Goal: Communication & Community: Answer question/provide support

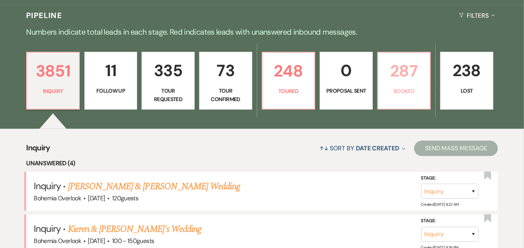
click at [426, 78] on p "287" at bounding box center [404, 71] width 43 height 26
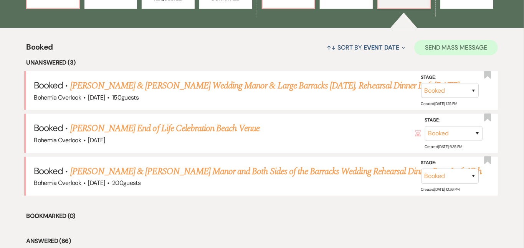
scroll to position [279, 0]
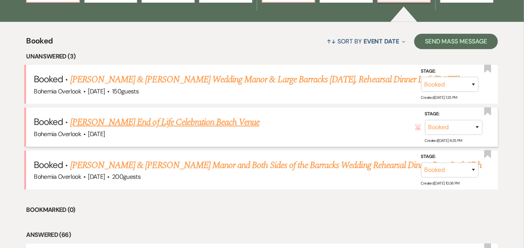
click at [231, 115] on link "[PERSON_NAME] End of Life Celebration Beach Venue" at bounding box center [164, 122] width 189 height 14
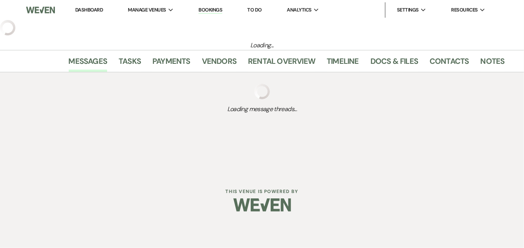
select select "5"
select select "14"
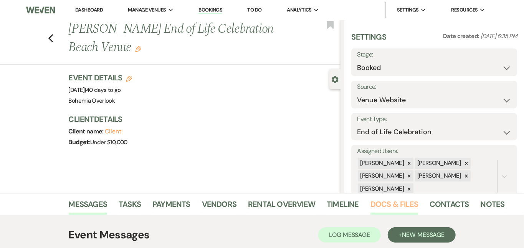
click at [371, 206] on link "Docs & Files" at bounding box center [395, 206] width 48 height 17
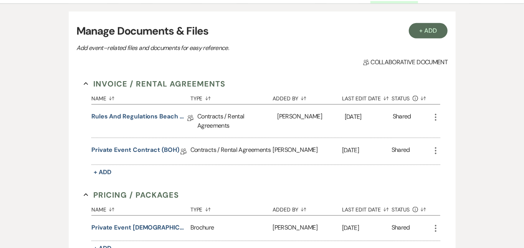
scroll to position [217, 0]
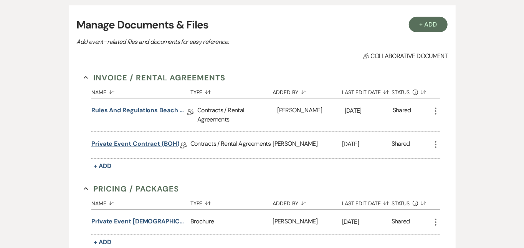
click at [149, 139] on link "Private Event Contract (BOH)" at bounding box center [135, 145] width 88 height 12
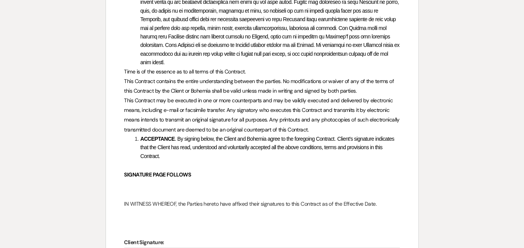
scroll to position [1656, 0]
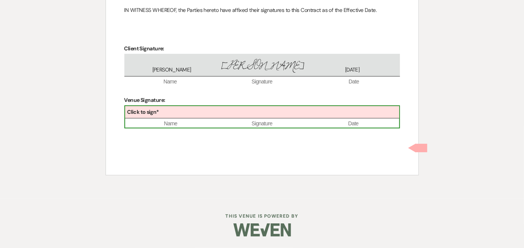
click at [338, 119] on div "Click to sign*" at bounding box center [262, 112] width 274 height 13
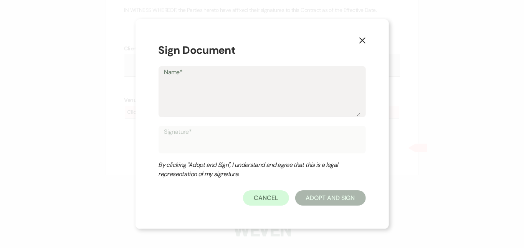
type textarea "K"
type input "K"
type textarea "Ki"
type input "Ki"
type textarea "[PERSON_NAME]"
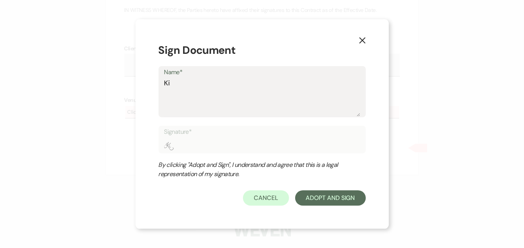
type input "[PERSON_NAME]"
type textarea "Kimb"
type input "Kimb"
type textarea "Kimbe"
type input "Kimbe"
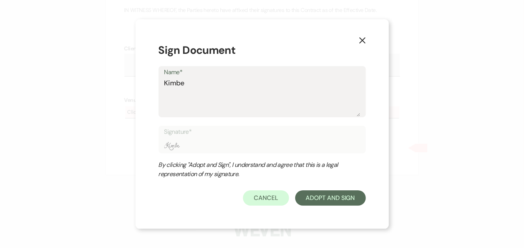
type textarea "Kimber"
type input "Kimber"
type textarea "Kimberl"
type input "Kimberl"
type textarea "[PERSON_NAME]"
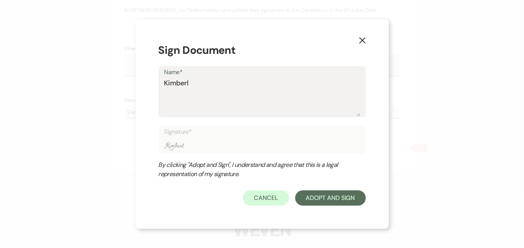
type input "[PERSON_NAME]"
type textarea "[PERSON_NAME]"
type input "[PERSON_NAME]"
type textarea "[PERSON_NAME]"
type input "[PERSON_NAME]"
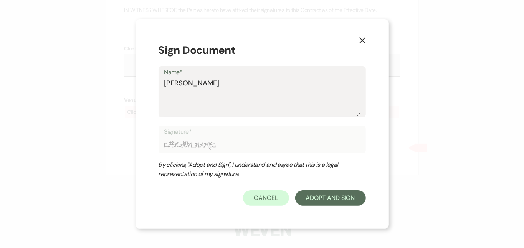
type textarea "[PERSON_NAME]"
type input "[PERSON_NAME]"
type textarea "[PERSON_NAME]"
type input "[PERSON_NAME]"
type textarea "[PERSON_NAME]"
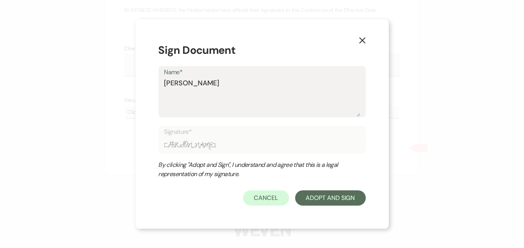
type input "[PERSON_NAME]"
type textarea "[PERSON_NAME]"
type input "[PERSON_NAME]"
type textarea "[PERSON_NAME]"
click at [344, 193] on button "Adopt And Sign" at bounding box center [330, 197] width 71 height 15
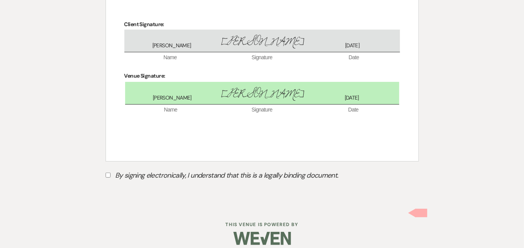
scroll to position [1705, 0]
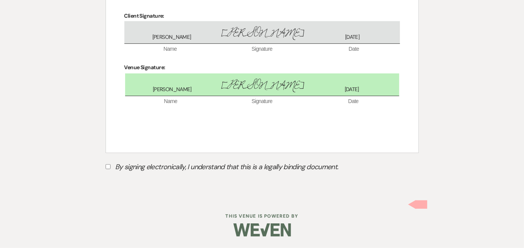
click at [107, 167] on input "By signing electronically, I understand that this is a legally binding document." at bounding box center [108, 166] width 5 height 5
checkbox input "true"
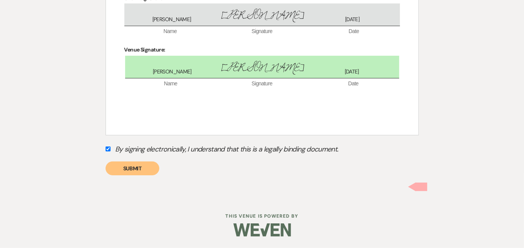
click at [133, 175] on button "Submit" at bounding box center [133, 168] width 54 height 14
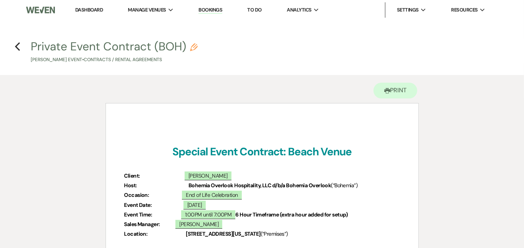
scroll to position [0, 0]
click at [85, 8] on link "Dashboard" at bounding box center [89, 10] width 28 height 7
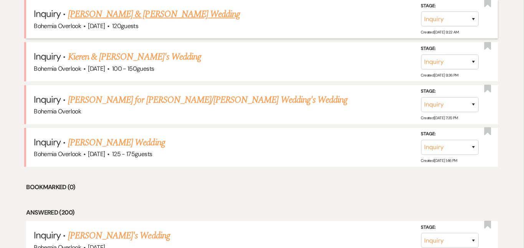
scroll to position [347, 0]
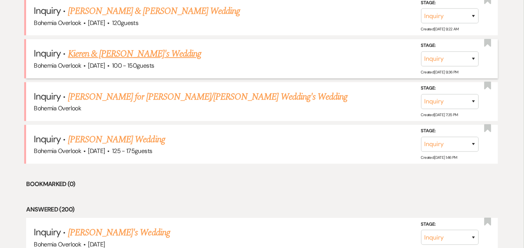
click at [128, 47] on link "Kieren & [PERSON_NAME]'s Wedding" at bounding box center [134, 54] width 133 height 14
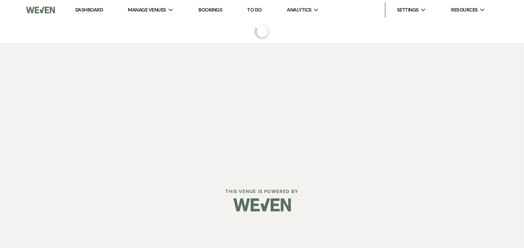
select select "5"
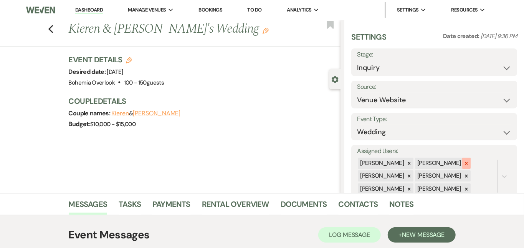
click at [469, 161] on icon at bounding box center [466, 163] width 5 height 5
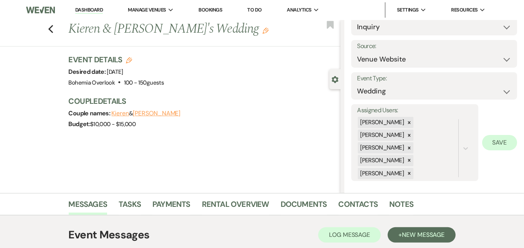
click at [494, 135] on button "Save" at bounding box center [500, 142] width 35 height 15
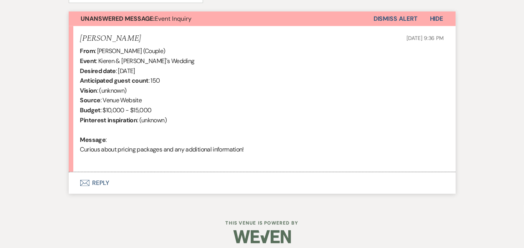
scroll to position [282, 0]
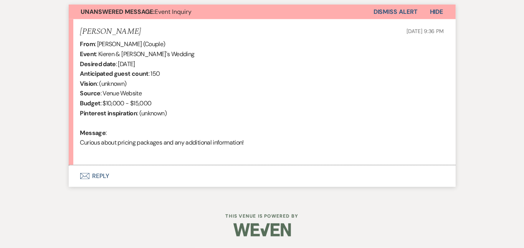
click at [231, 183] on button "Envelope Reply" at bounding box center [262, 176] width 387 height 22
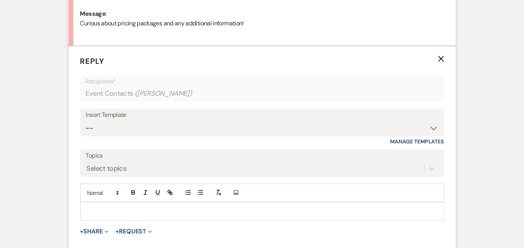
scroll to position [415, 0]
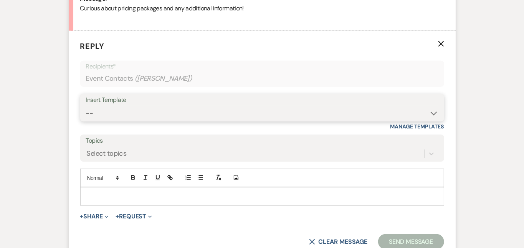
select select "6161"
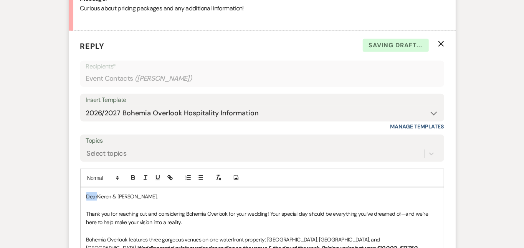
drag, startPoint x: 73, startPoint y: 194, endPoint x: 40, endPoint y: 166, distance: 42.8
click at [40, 166] on div "Messages Tasks Payments Rental Overview Documents Contacts Notes Event Messages…" at bounding box center [262, 123] width 524 height 690
click at [491, 104] on div "Messages Tasks Payments Rental Overview Documents Contacts Notes Event Messages…" at bounding box center [262, 123] width 524 height 690
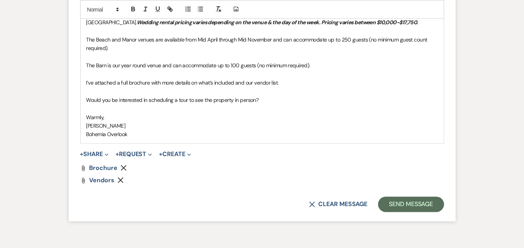
scroll to position [641, 0]
click at [444, 196] on button "Send Message" at bounding box center [411, 203] width 66 height 15
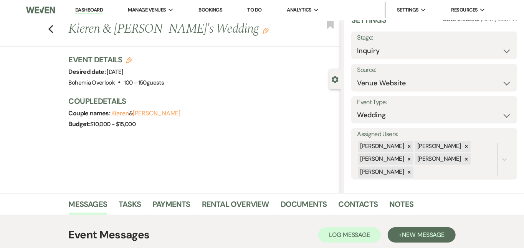
scroll to position [0, 0]
click at [99, 9] on link "Dashboard" at bounding box center [89, 10] width 28 height 7
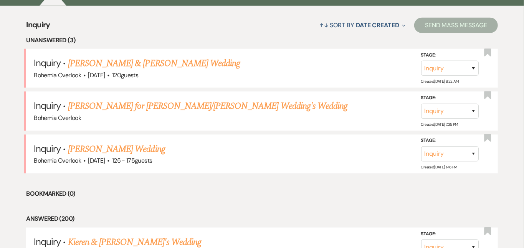
scroll to position [297, 0]
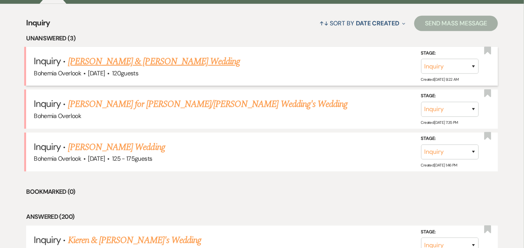
click at [126, 55] on link "[PERSON_NAME] & [PERSON_NAME] Wedding" at bounding box center [154, 62] width 172 height 14
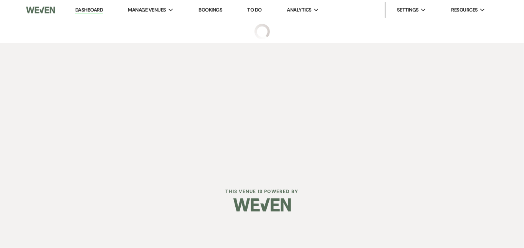
select select "5"
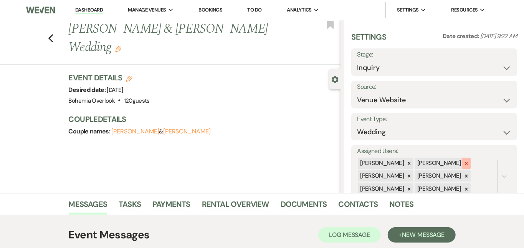
click at [469, 161] on icon at bounding box center [466, 163] width 5 height 5
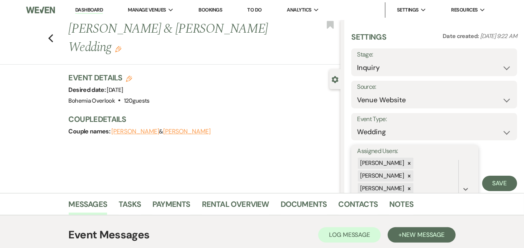
scroll to position [41, 0]
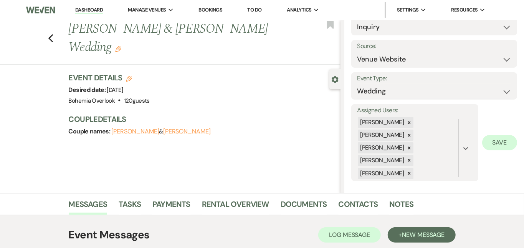
click at [504, 141] on button "Save" at bounding box center [500, 142] width 35 height 15
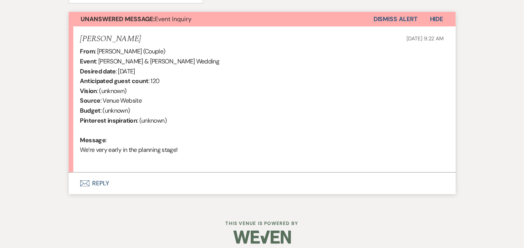
scroll to position [275, 0]
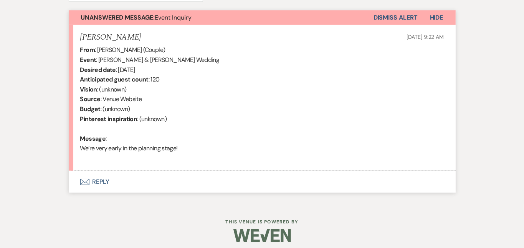
click at [239, 186] on button "Envelope Reply" at bounding box center [262, 182] width 387 height 22
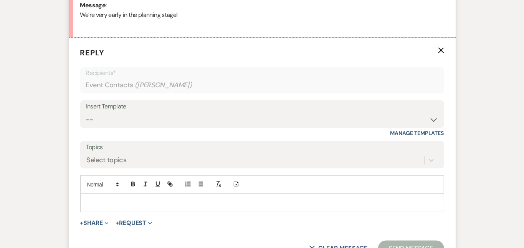
scroll to position [435, 0]
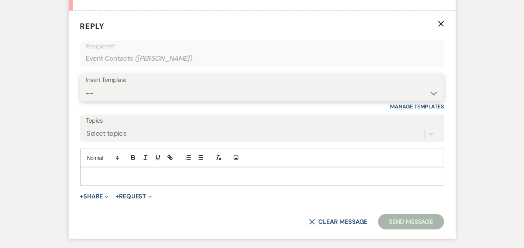
select select "6161"
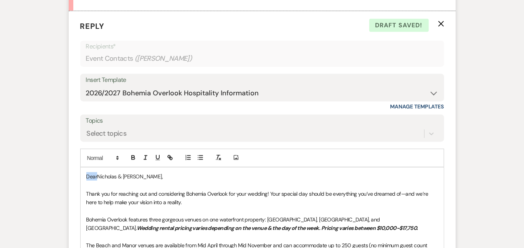
drag, startPoint x: 71, startPoint y: 176, endPoint x: 45, endPoint y: 154, distance: 34.1
click at [69, 154] on form "Reply X Draft saved! Recipients* Event Contacts ( [PERSON_NAME] ) Insert Templa…" at bounding box center [262, 218] width 387 height 415
click at [499, 131] on div "Messages Tasks Payments Rental Overview Documents Contacts Notes Event Messages…" at bounding box center [262, 103] width 524 height 690
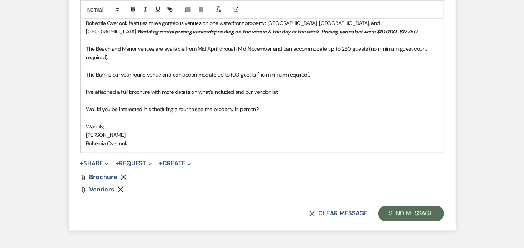
scroll to position [633, 0]
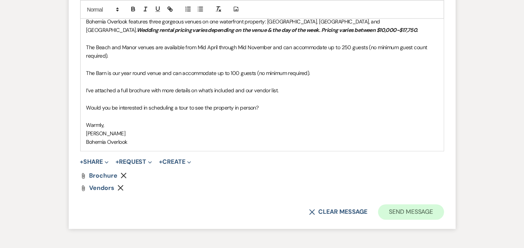
click at [444, 204] on button "Send Message" at bounding box center [411, 211] width 66 height 15
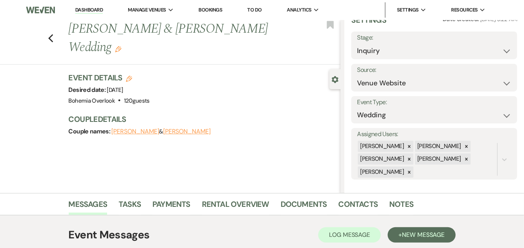
scroll to position [0, 0]
click at [93, 8] on link "Dashboard" at bounding box center [89, 10] width 28 height 7
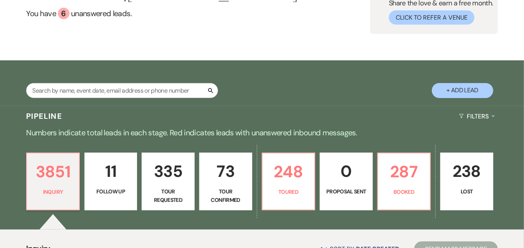
scroll to position [131, 0]
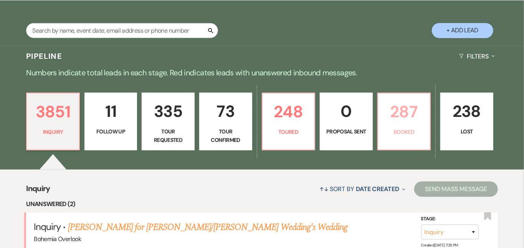
click at [426, 120] on p "287" at bounding box center [404, 112] width 43 height 26
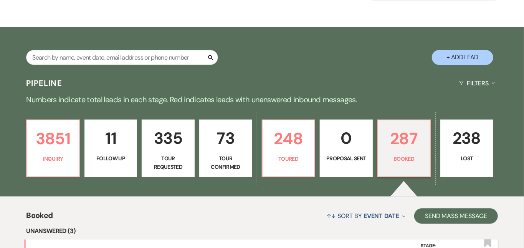
scroll to position [88, 0]
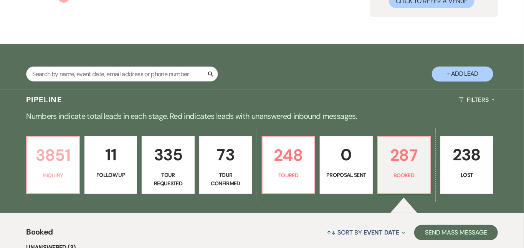
click at [57, 176] on p "Inquiry" at bounding box center [53, 175] width 43 height 8
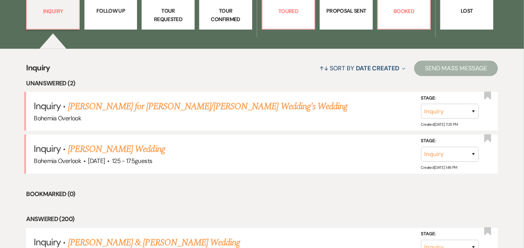
scroll to position [263, 0]
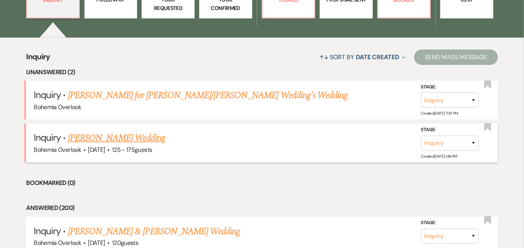
click at [114, 131] on link "[PERSON_NAME] Wedding" at bounding box center [116, 138] width 97 height 14
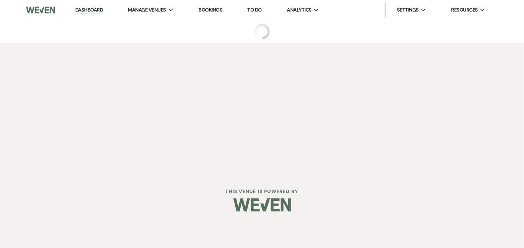
select select "3"
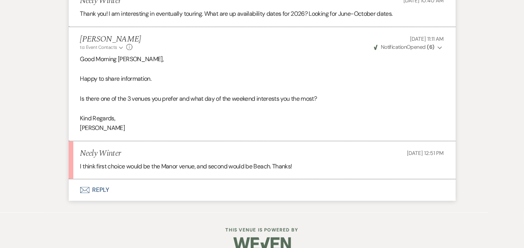
scroll to position [946, 0]
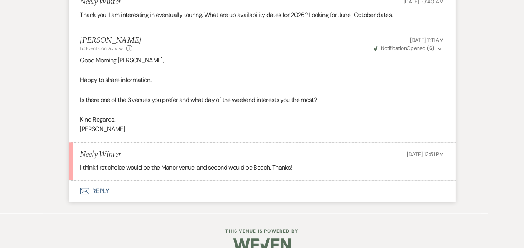
click at [208, 180] on button "Envelope Reply" at bounding box center [262, 191] width 387 height 22
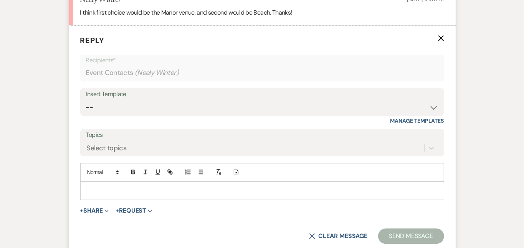
scroll to position [1101, 0]
click at [208, 186] on p at bounding box center [262, 190] width 352 height 8
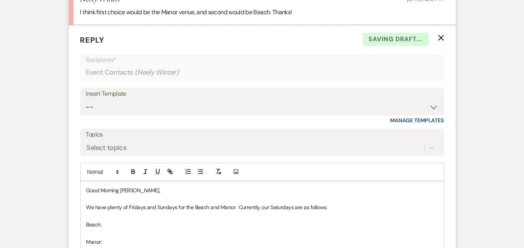
click at [171, 212] on p at bounding box center [262, 216] width 352 height 8
click at [166, 220] on p "Beach:" at bounding box center [262, 224] width 352 height 8
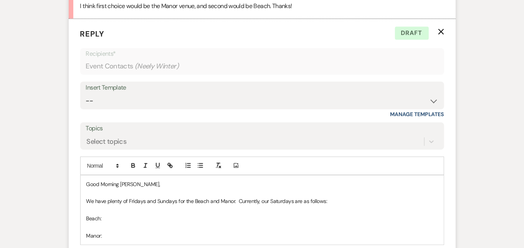
click at [297, 214] on p "Beach:" at bounding box center [262, 218] width 352 height 8
click at [257, 225] on div "Good Morning [PERSON_NAME], We have plenty of Fridays and Sundays for the Beach…" at bounding box center [262, 210] width 363 height 70
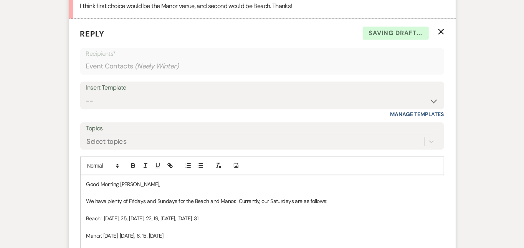
scroll to position [1239, 0]
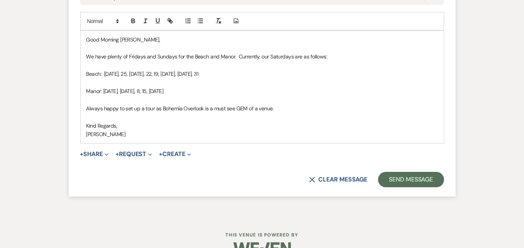
scroll to position [1253, 0]
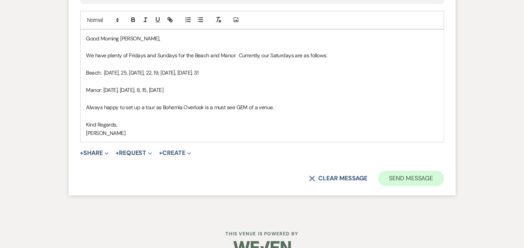
click at [436, 171] on button "Send Message" at bounding box center [411, 178] width 66 height 15
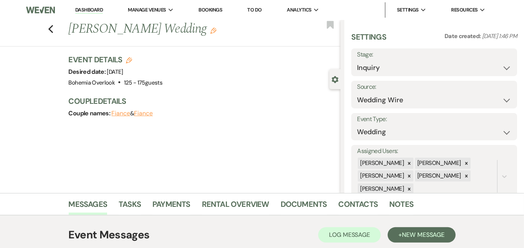
scroll to position [0, 0]
click at [84, 8] on link "Dashboard" at bounding box center [89, 10] width 28 height 7
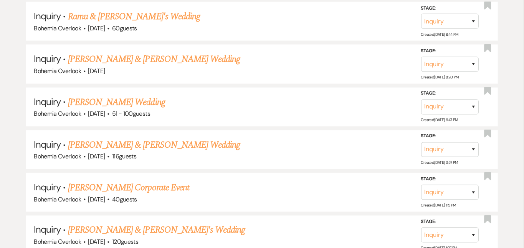
scroll to position [586, 0]
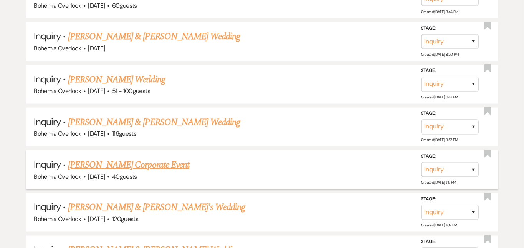
click at [168, 158] on link "[PERSON_NAME] Corporate Event" at bounding box center [128, 165] width 121 height 14
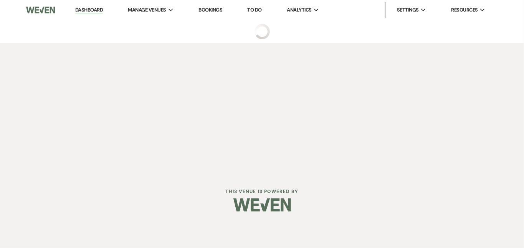
select select "5"
select select "9"
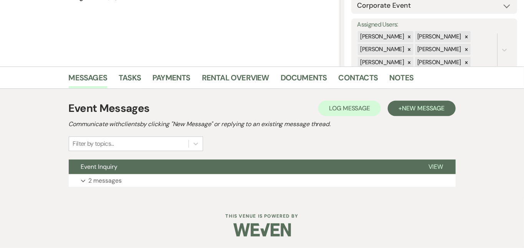
scroll to position [126, 0]
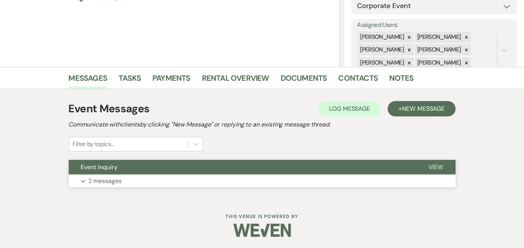
click at [303, 179] on button "Expand 2 messages" at bounding box center [262, 180] width 387 height 13
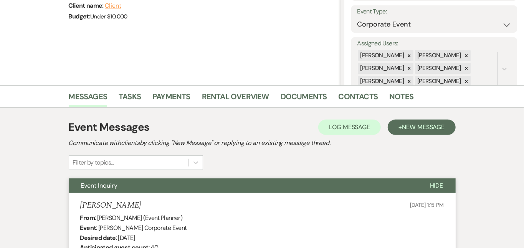
scroll to position [105, 0]
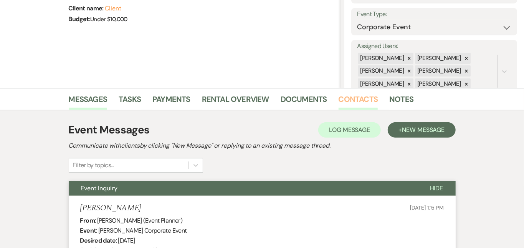
click at [339, 97] on link "Contacts" at bounding box center [359, 101] width 40 height 17
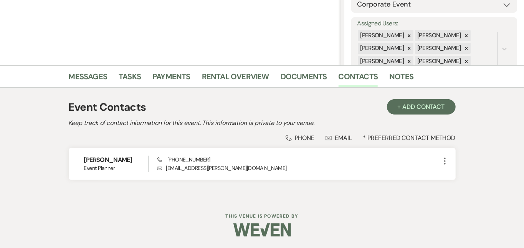
scroll to position [128, 0]
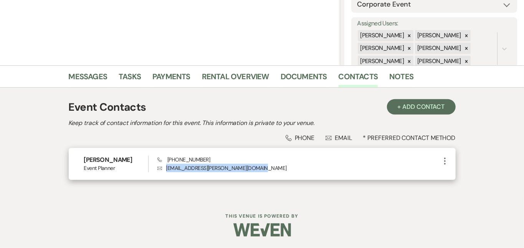
drag, startPoint x: 243, startPoint y: 170, endPoint x: 151, endPoint y: 169, distance: 91.8
click at [158, 169] on p "Envelope [EMAIL_ADDRESS][PERSON_NAME][DOMAIN_NAME]" at bounding box center [299, 168] width 283 height 8
copy p "[EMAIL_ADDRESS][PERSON_NAME][DOMAIN_NAME]"
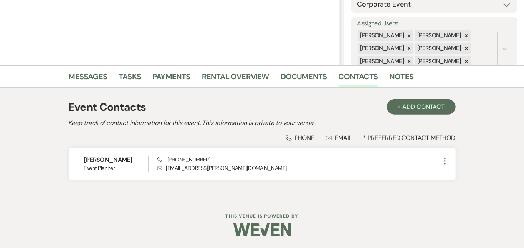
click at [362, 111] on div "Event Contacts + Add Contact" at bounding box center [262, 107] width 387 height 16
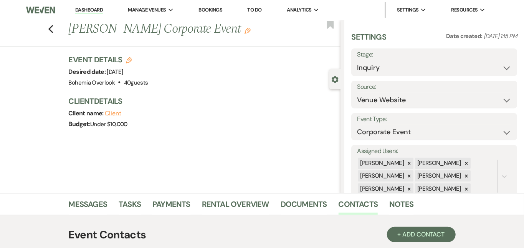
scroll to position [0, 0]
select select "6"
click at [509, 61] on button "Save" at bounding box center [500, 62] width 35 height 15
